Goal: Information Seeking & Learning: Learn about a topic

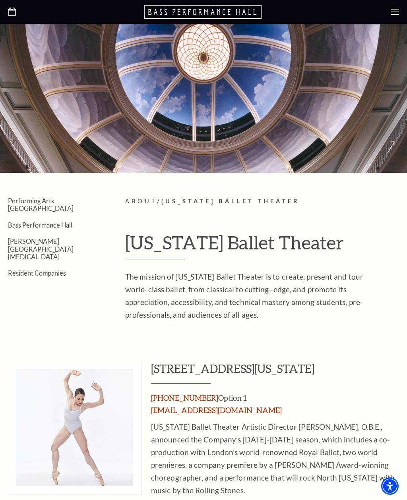
click at [392, 12] on use at bounding box center [395, 12] width 8 height 6
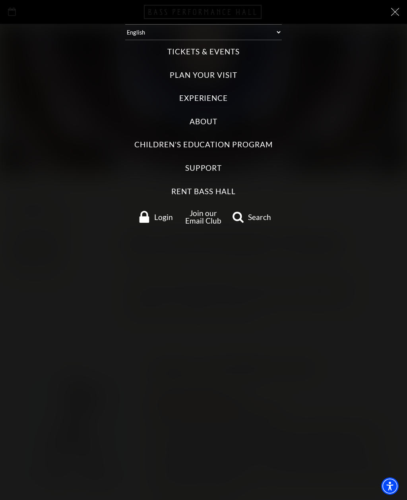
click at [218, 48] on label "Tickets & Events" at bounding box center [203, 52] width 72 height 11
click at [0, 0] on Events "Tickets & Events" at bounding box center [0, 0] width 0 height 0
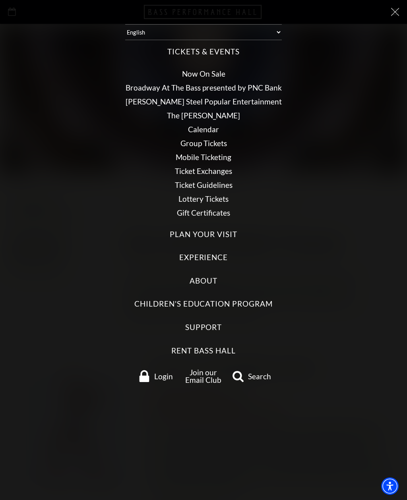
click at [203, 126] on link "Calendar" at bounding box center [203, 129] width 31 height 9
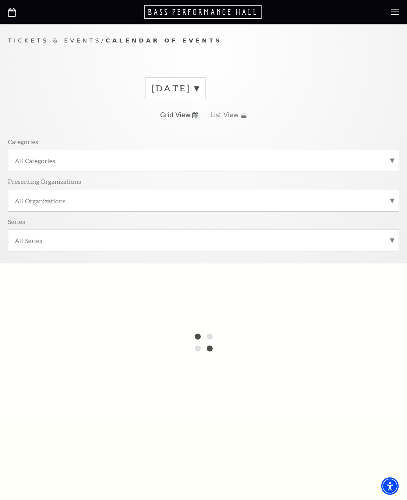
click at [193, 115] on use at bounding box center [195, 115] width 6 height 6
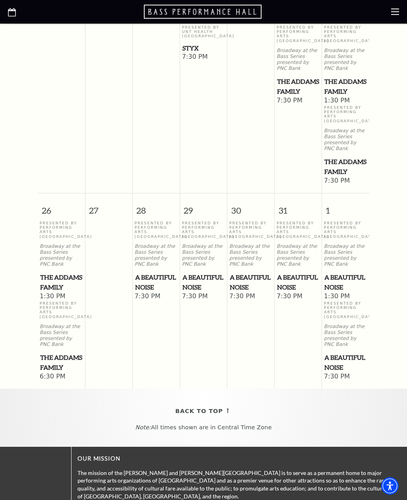
scroll to position [632, 0]
click at [152, 267] on p "Broadway at the Bass Series presented by PNC Bank" at bounding box center [156, 254] width 43 height 23
click at [151, 292] on span "A Beautiful Noise" at bounding box center [156, 281] width 43 height 19
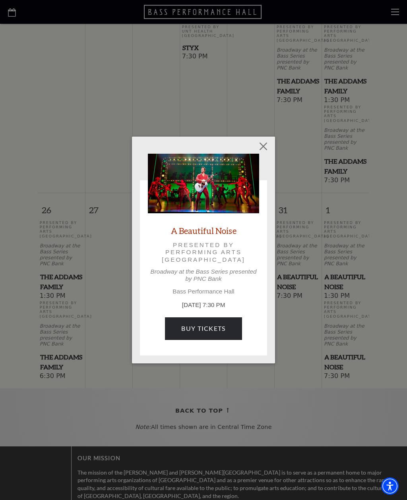
click at [267, 150] on button "Close" at bounding box center [263, 146] width 15 height 15
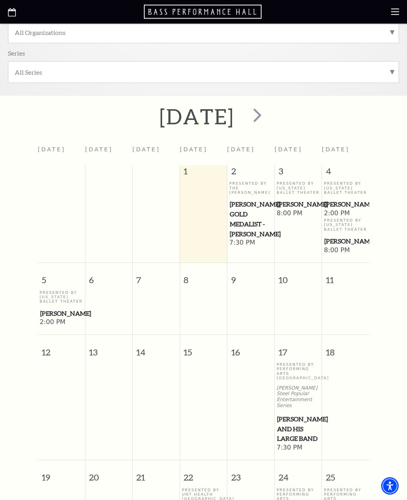
scroll to position [167, 0]
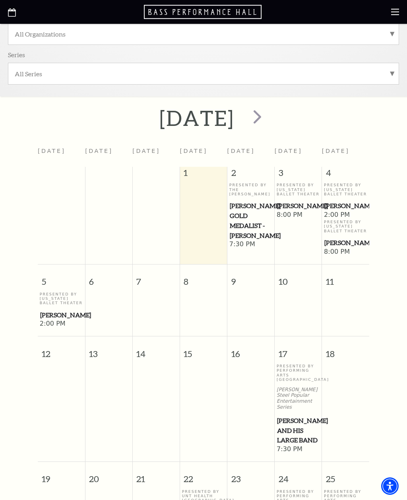
click at [269, 118] on span "next" at bounding box center [257, 116] width 23 height 23
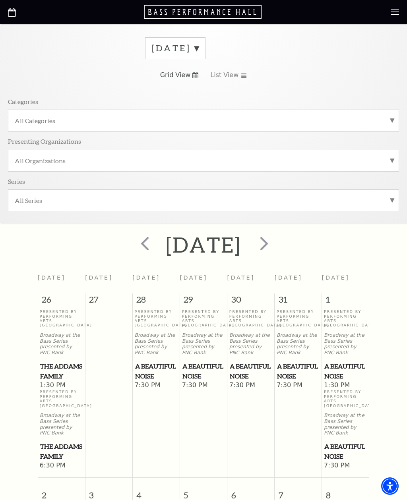
scroll to position [39, 0]
click at [275, 245] on span "next" at bounding box center [264, 244] width 23 height 23
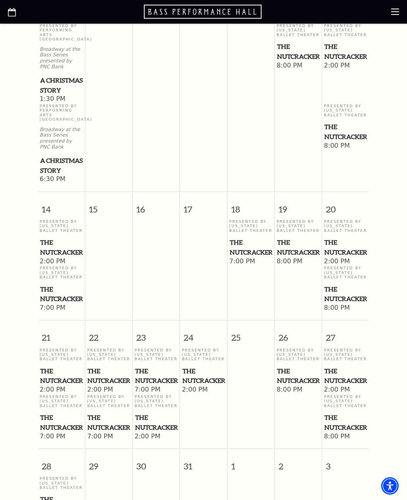
scroll to position [563, 0]
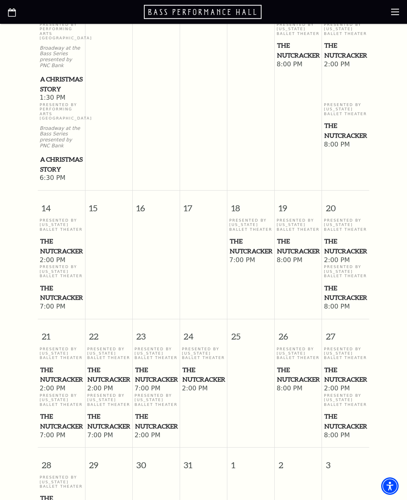
click at [198, 383] on span "The Nutcracker" at bounding box center [203, 374] width 43 height 19
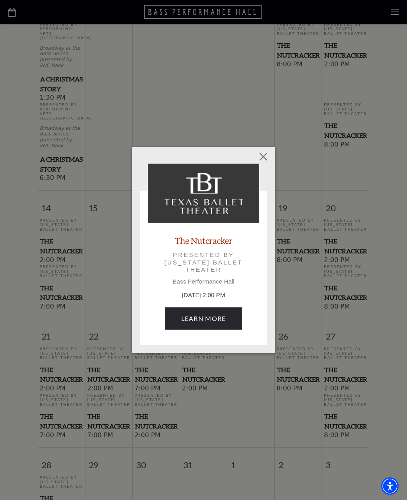
click at [211, 317] on link "Learn More" at bounding box center [204, 319] width 78 height 22
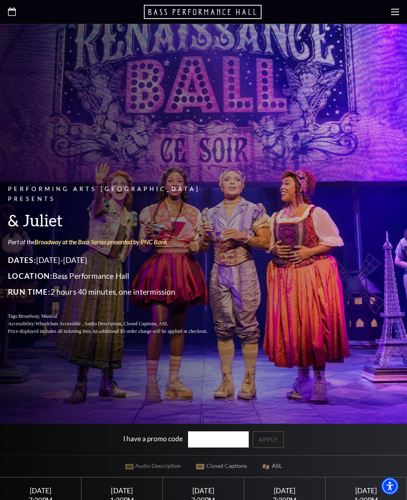
click at [392, 14] on icon at bounding box center [395, 12] width 8 height 8
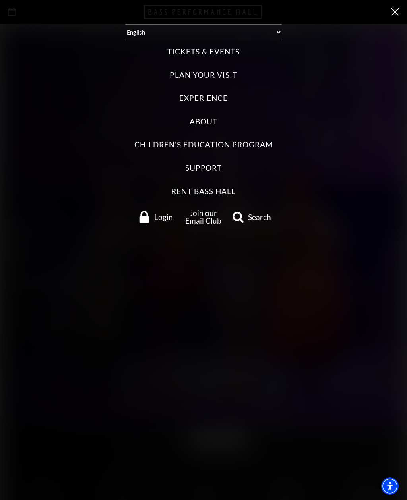
click at [220, 50] on label "Tickets & Events" at bounding box center [203, 52] width 72 height 11
click at [0, 0] on Events "Tickets & Events" at bounding box center [0, 0] width 0 height 0
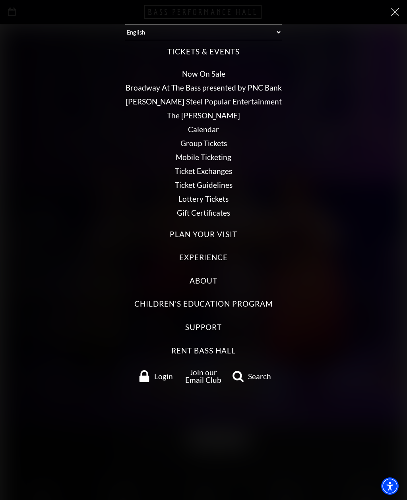
click at [199, 127] on link "Calendar" at bounding box center [203, 129] width 31 height 9
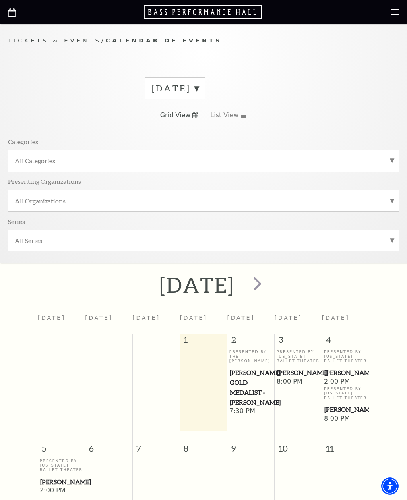
click at [269, 285] on span "next" at bounding box center [257, 283] width 23 height 23
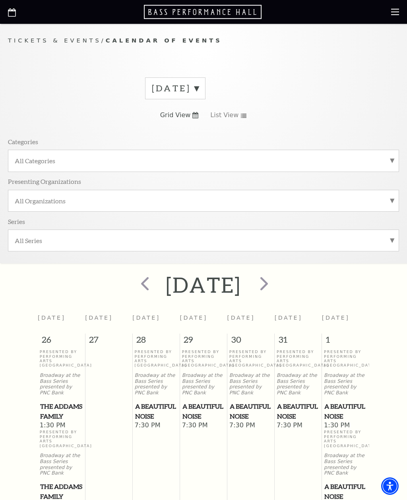
click at [275, 287] on span "next" at bounding box center [264, 283] width 23 height 23
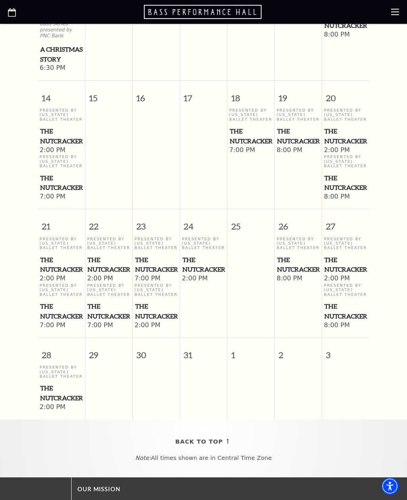
scroll to position [677, 0]
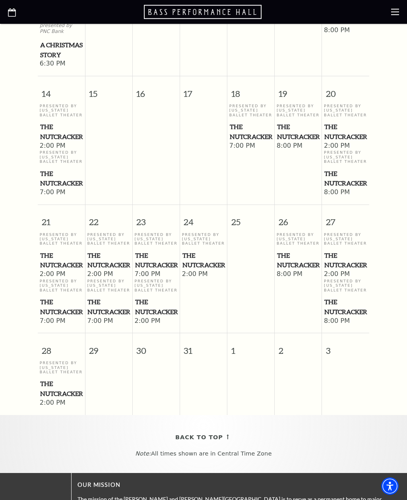
click at [297, 115] on p "Presented By Texas Ballet Theater" at bounding box center [298, 111] width 43 height 14
click at [285, 101] on span "19" at bounding box center [298, 89] width 47 height 27
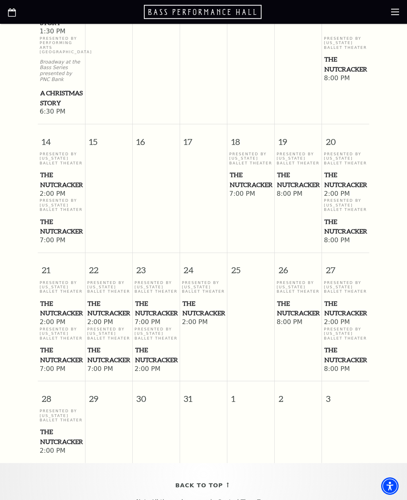
scroll to position [629, 0]
click at [296, 188] on span "The Nutcracker" at bounding box center [298, 180] width 43 height 19
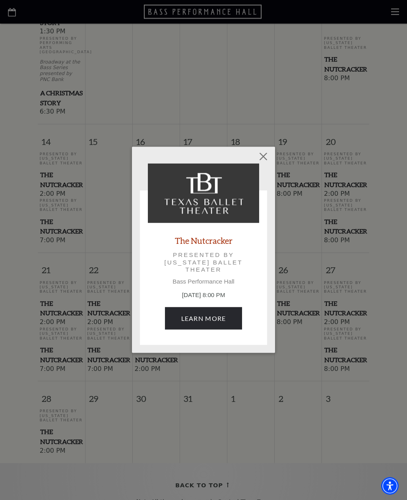
scroll to position [629, 0]
click at [208, 315] on link "Learn More" at bounding box center [204, 319] width 78 height 22
